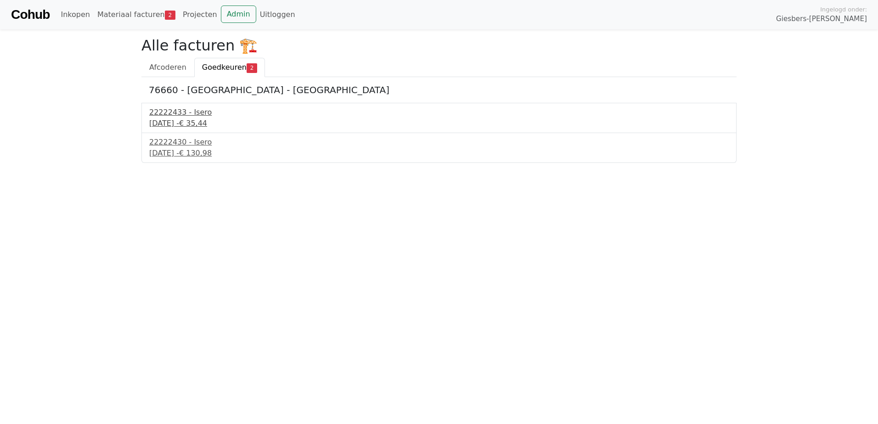
click at [191, 118] on div "[DATE] - € 35,44" at bounding box center [439, 123] width 580 height 11
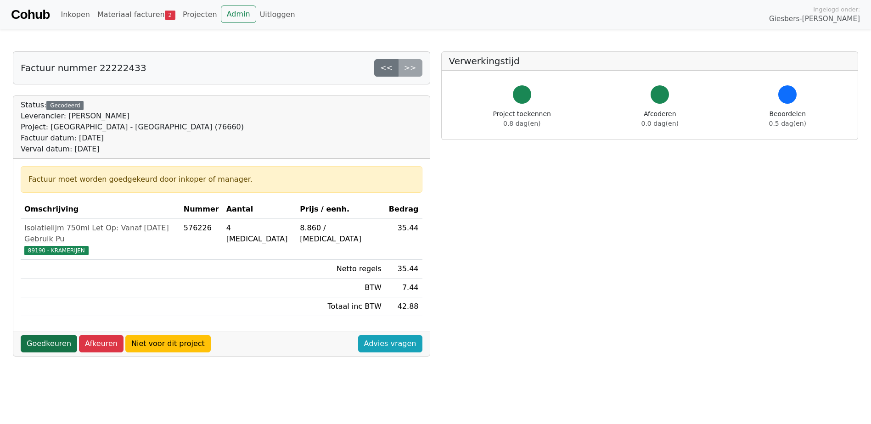
click at [43, 335] on link "Goedkeuren" at bounding box center [49, 343] width 56 height 17
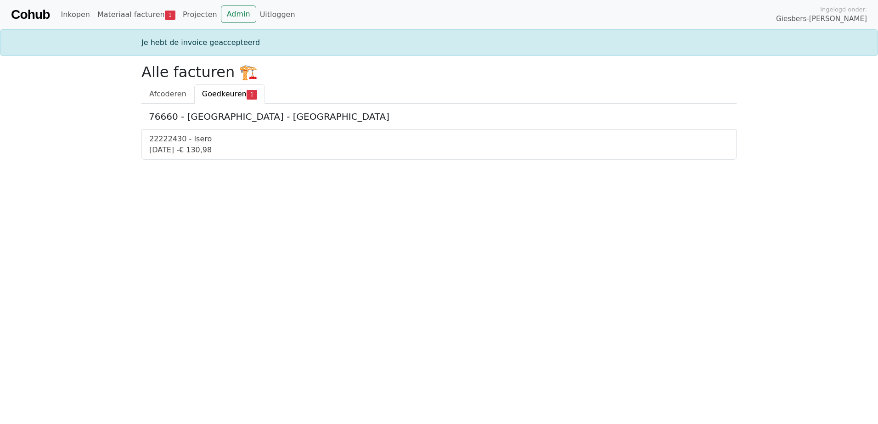
click at [183, 150] on div "15 september 2025 - € 130,98" at bounding box center [439, 150] width 580 height 11
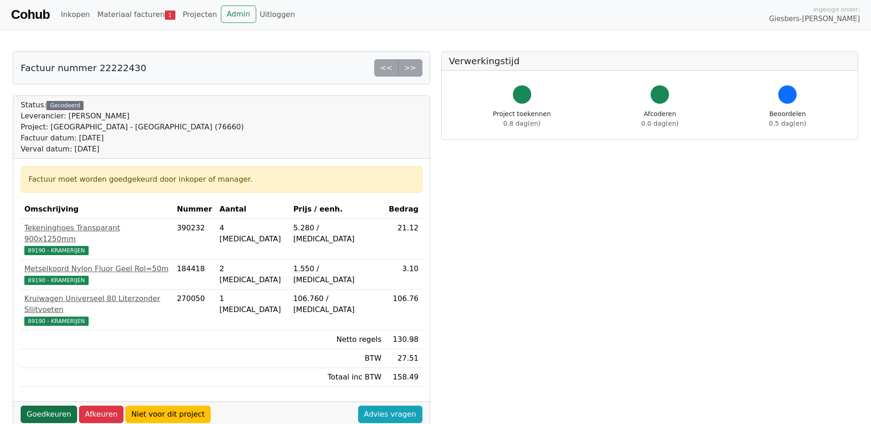
click at [45, 406] on link "Goedkeuren" at bounding box center [49, 414] width 56 height 17
